Goal: Find contact information: Find contact information

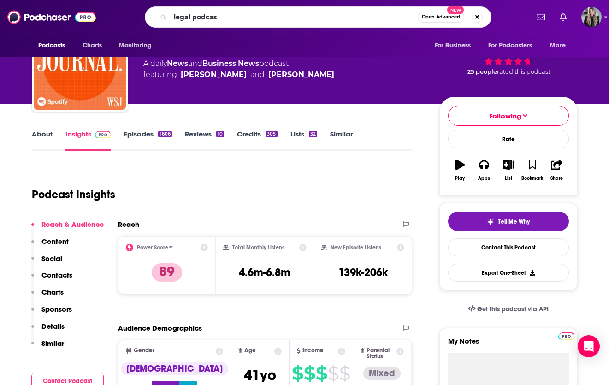
type input "legal podcast"
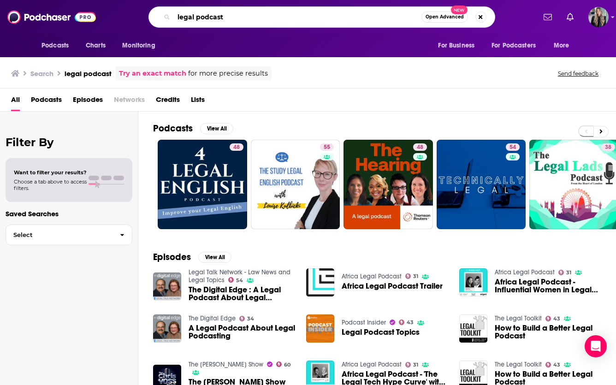
drag, startPoint x: 239, startPoint y: 18, endPoint x: 171, endPoint y: 21, distance: 67.4
click at [171, 21] on div "legal podcast Open Advanced New" at bounding box center [321, 16] width 347 height 21
type input "business podcast"
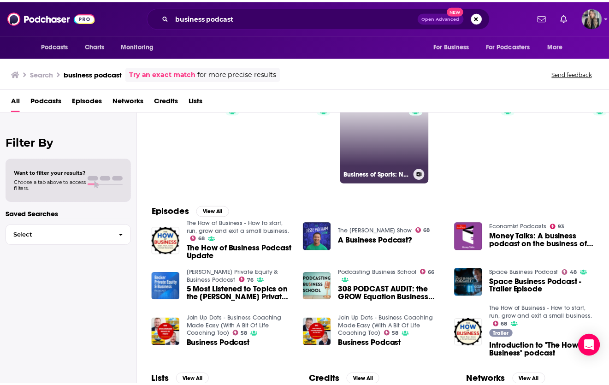
scroll to position [46, 0]
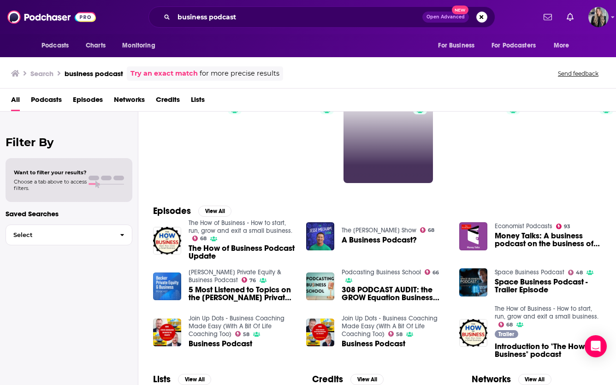
click at [528, 238] on span "Money Talks: A business podcast on the business of podcasts" at bounding box center [548, 240] width 106 height 16
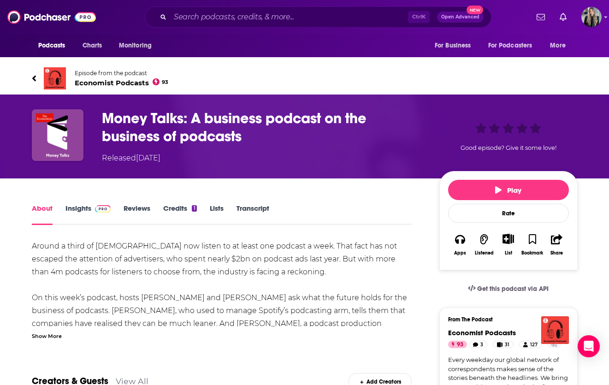
click at [24, 80] on div "Episode from the podcast Economist Podcasts 93 Next Episode" at bounding box center [305, 78] width 590 height 37
click at [36, 78] on icon at bounding box center [34, 78] width 5 height 9
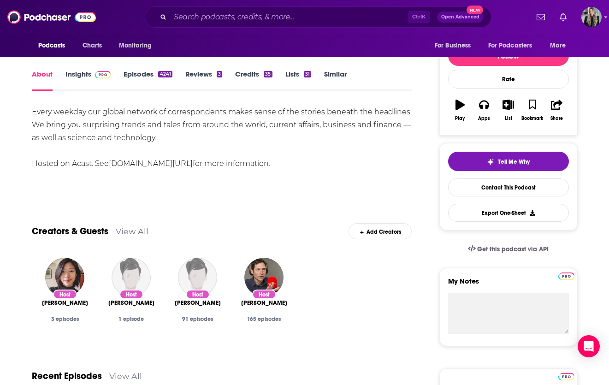
scroll to position [184, 0]
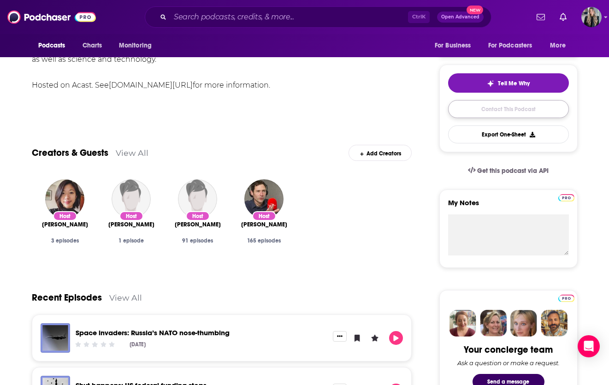
click at [500, 116] on link "Contact This Podcast" at bounding box center [508, 109] width 121 height 18
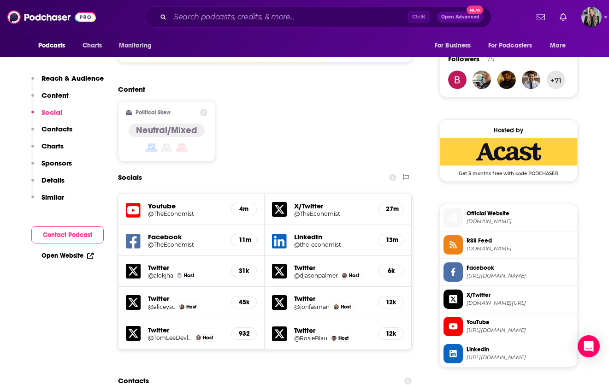
scroll to position [668, 0]
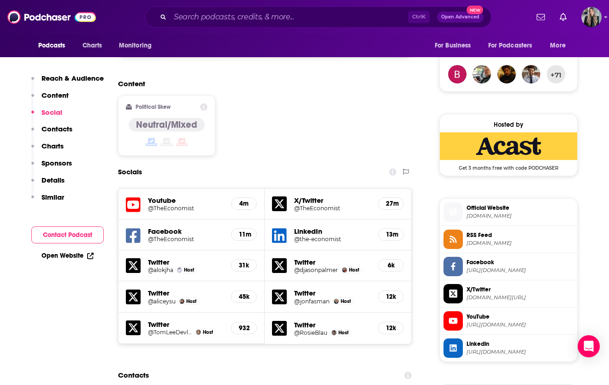
click at [322, 227] on h5 "LinkedIn" at bounding box center [332, 231] width 77 height 9
click at [304, 227] on h5 "LinkedIn" at bounding box center [332, 231] width 77 height 9
click at [300, 236] on h5 "@the-economist" at bounding box center [332, 239] width 77 height 7
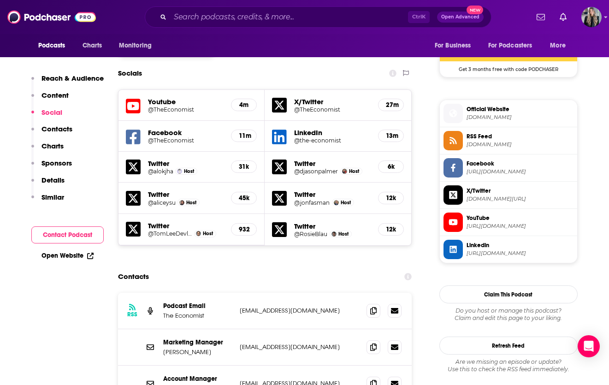
scroll to position [807, 0]
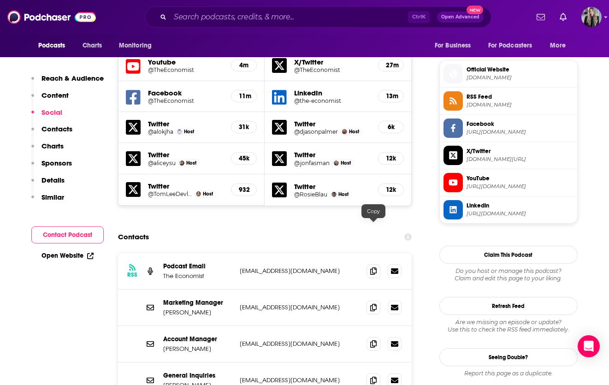
click at [366, 253] on div "RSS Podcast Email The Economist [EMAIL_ADDRESS][DOMAIN_NAME] [EMAIL_ADDRESS][DO…" at bounding box center [265, 271] width 294 height 36
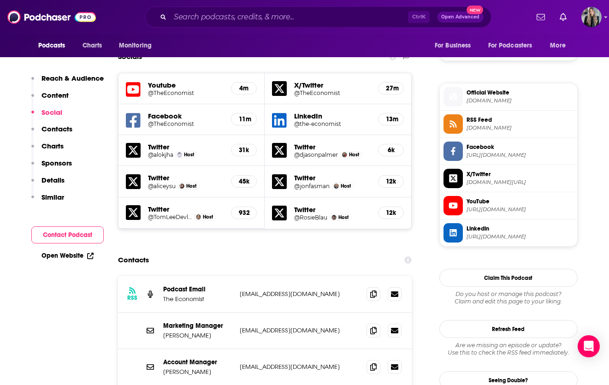
scroll to position [830, 0]
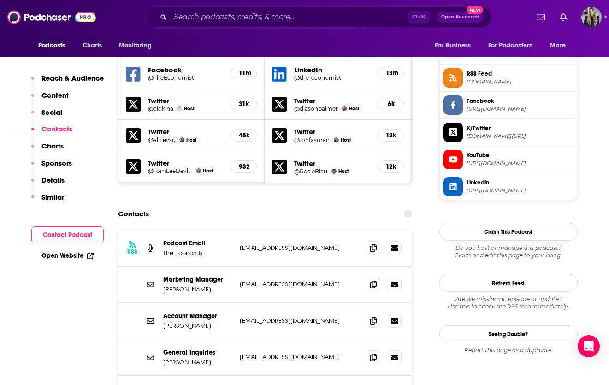
click at [322, 244] on p "[EMAIL_ADDRESS][DOMAIN_NAME]" at bounding box center [300, 248] width 120 height 8
drag, startPoint x: 319, startPoint y: 205, endPoint x: 226, endPoint y: 204, distance: 92.7
click at [0, 0] on div "Podcast Email The Economist [EMAIL_ADDRESS][DOMAIN_NAME] [EMAIL_ADDRESS][DOMAIN…" at bounding box center [0, 0] width 0 height 0
click at [225, 249] on p "The Economist" at bounding box center [197, 253] width 69 height 8
drag, startPoint x: 315, startPoint y: 209, endPoint x: 237, endPoint y: 208, distance: 77.5
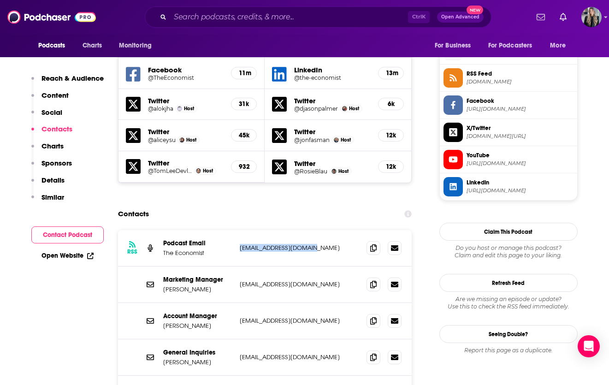
click at [237, 230] on div "RSS Podcast Email The Economist [EMAIL_ADDRESS][DOMAIN_NAME] [EMAIL_ADDRESS][DO…" at bounding box center [265, 248] width 294 height 36
copy p "[EMAIL_ADDRESS][DOMAIN_NAME]"
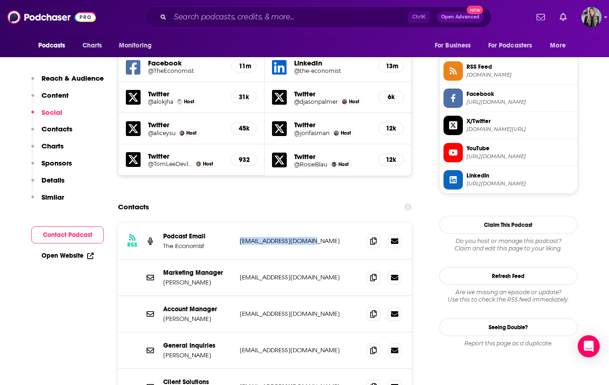
scroll to position [922, 0]
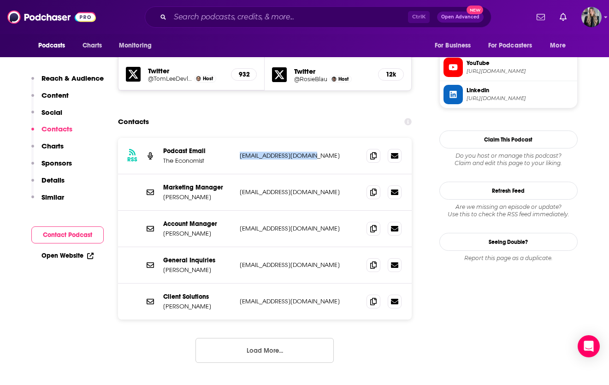
click at [264, 338] on button "Load More..." at bounding box center [264, 350] width 138 height 25
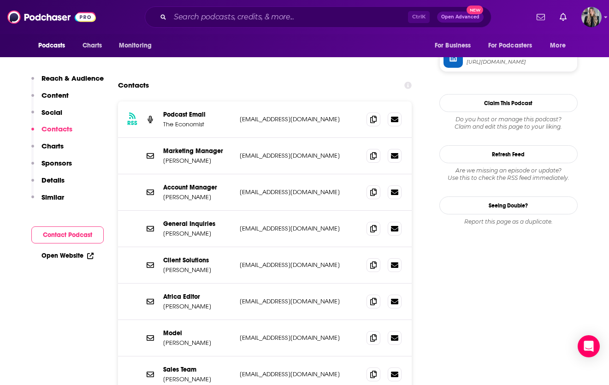
scroll to position [1014, 0]
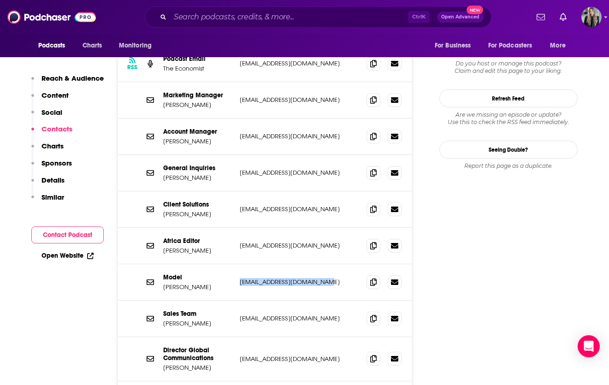
drag, startPoint x: 330, startPoint y: 237, endPoint x: 241, endPoint y: 238, distance: 88.5
click at [241, 278] on p "[EMAIL_ADDRESS][DOMAIN_NAME]" at bounding box center [300, 282] width 120 height 8
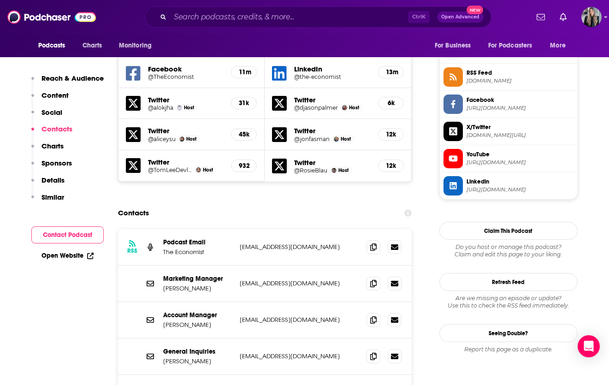
scroll to position [830, 0]
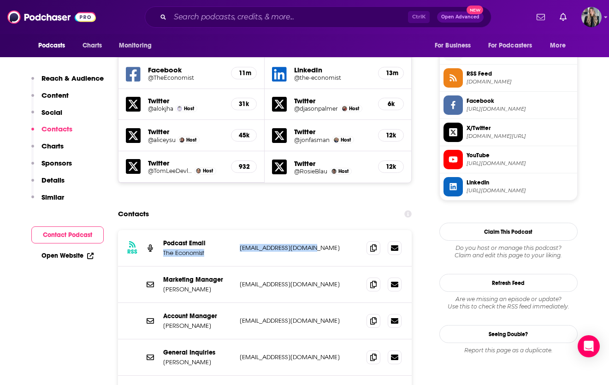
drag, startPoint x: 318, startPoint y: 203, endPoint x: 224, endPoint y: 202, distance: 93.6
click at [0, 0] on div "Podcast Email The Economist [EMAIL_ADDRESS][DOMAIN_NAME] [EMAIL_ADDRESS][DOMAIN…" at bounding box center [0, 0] width 0 height 0
copy div "The Economist [EMAIL_ADDRESS][DOMAIN_NAME]"
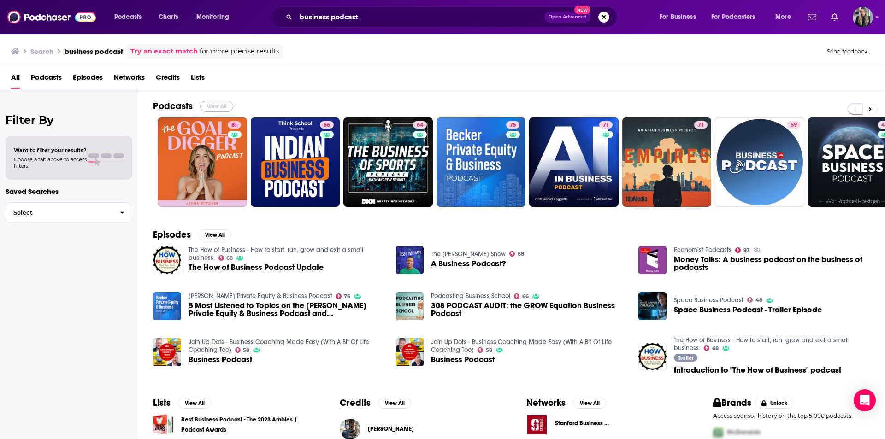
click at [207, 105] on button "View All" at bounding box center [216, 106] width 33 height 11
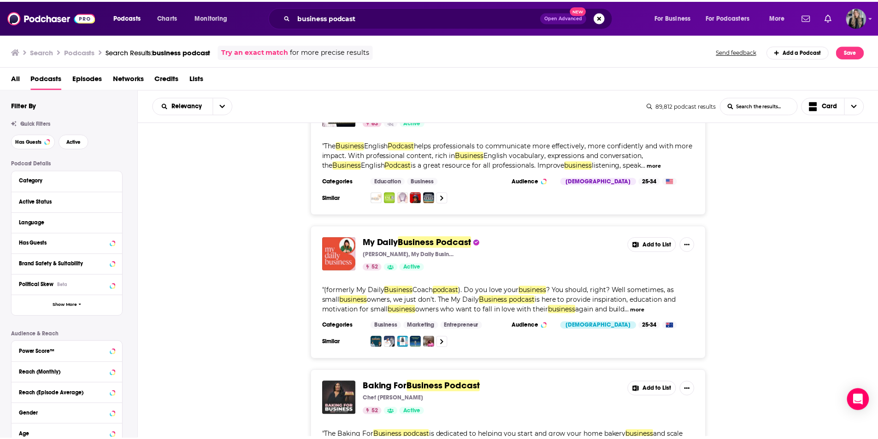
scroll to position [1567, 0]
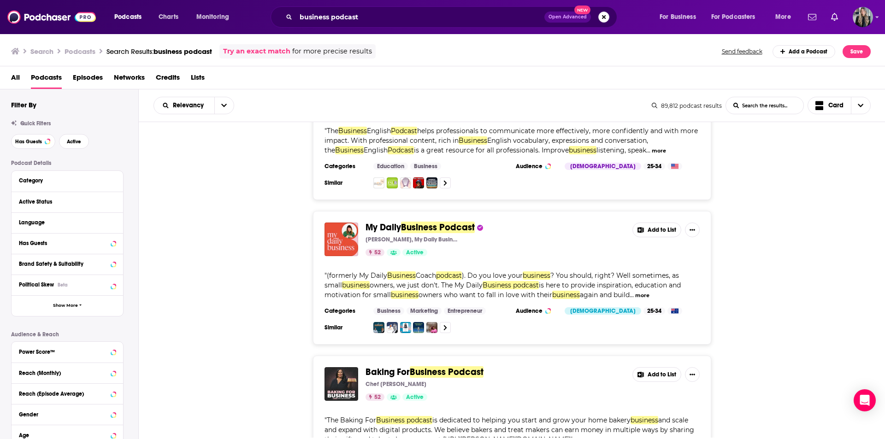
click at [604, 18] on button "Search podcasts, credits, & more..." at bounding box center [603, 17] width 11 height 11
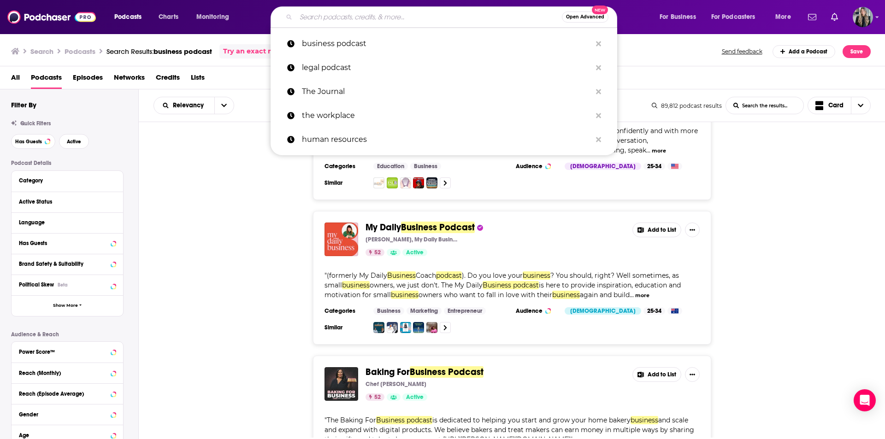
type input "N"
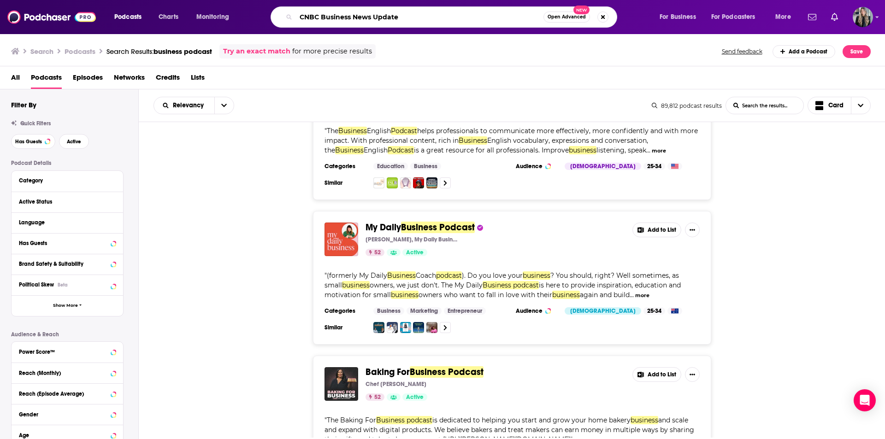
type input "CNBC Business News Update"
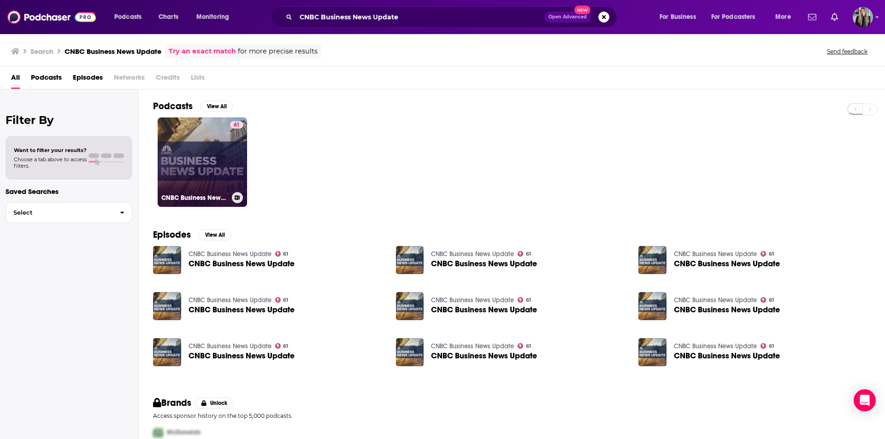
click at [202, 144] on link "61 CNBC Business News Update" at bounding box center [202, 162] width 89 height 89
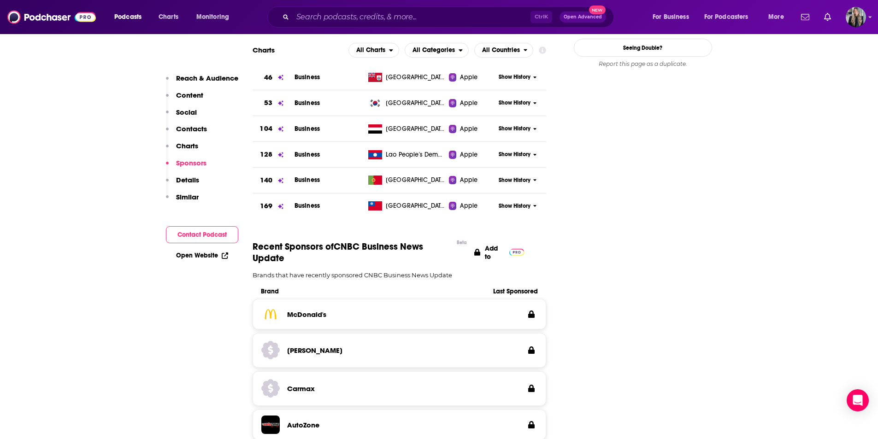
scroll to position [1106, 0]
